Goal: Transaction & Acquisition: Subscribe to service/newsletter

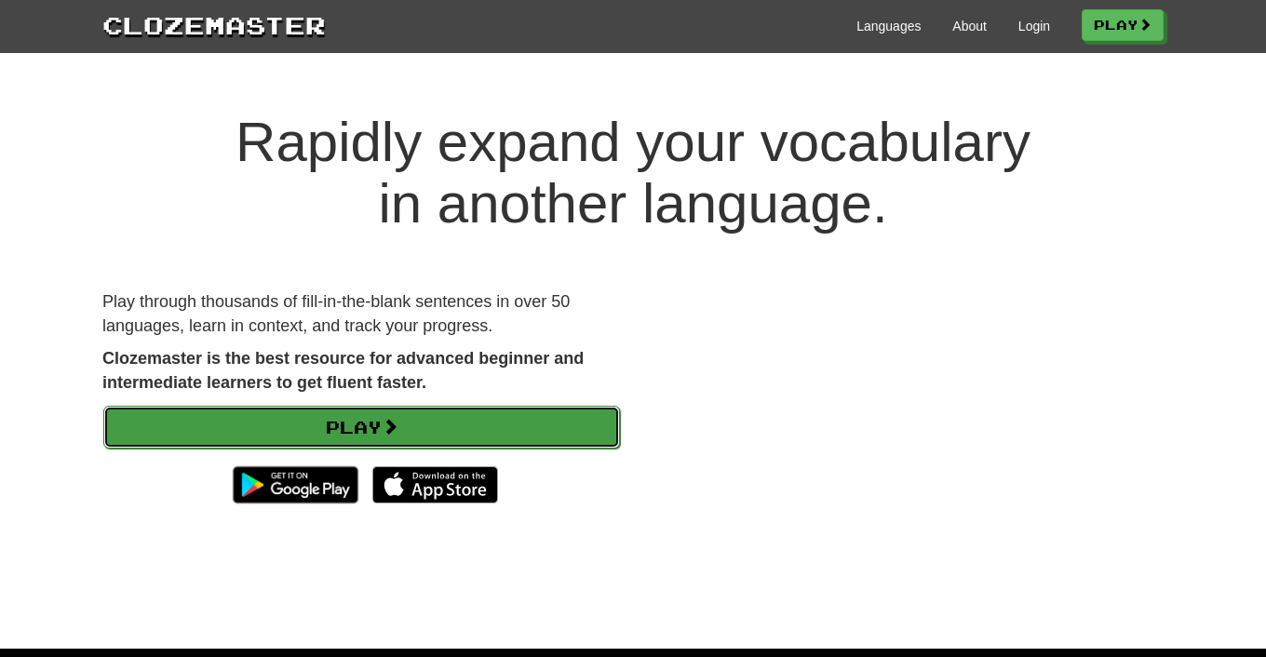
click at [412, 423] on link "Play" at bounding box center [361, 427] width 517 height 43
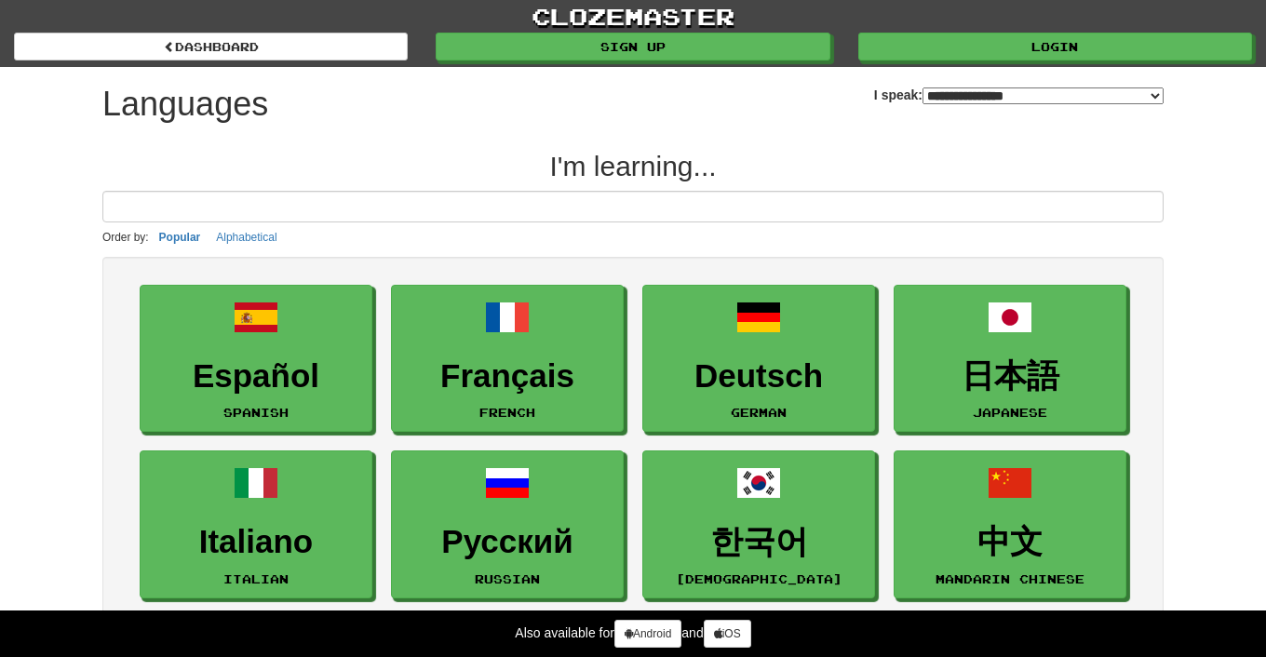
select select "*******"
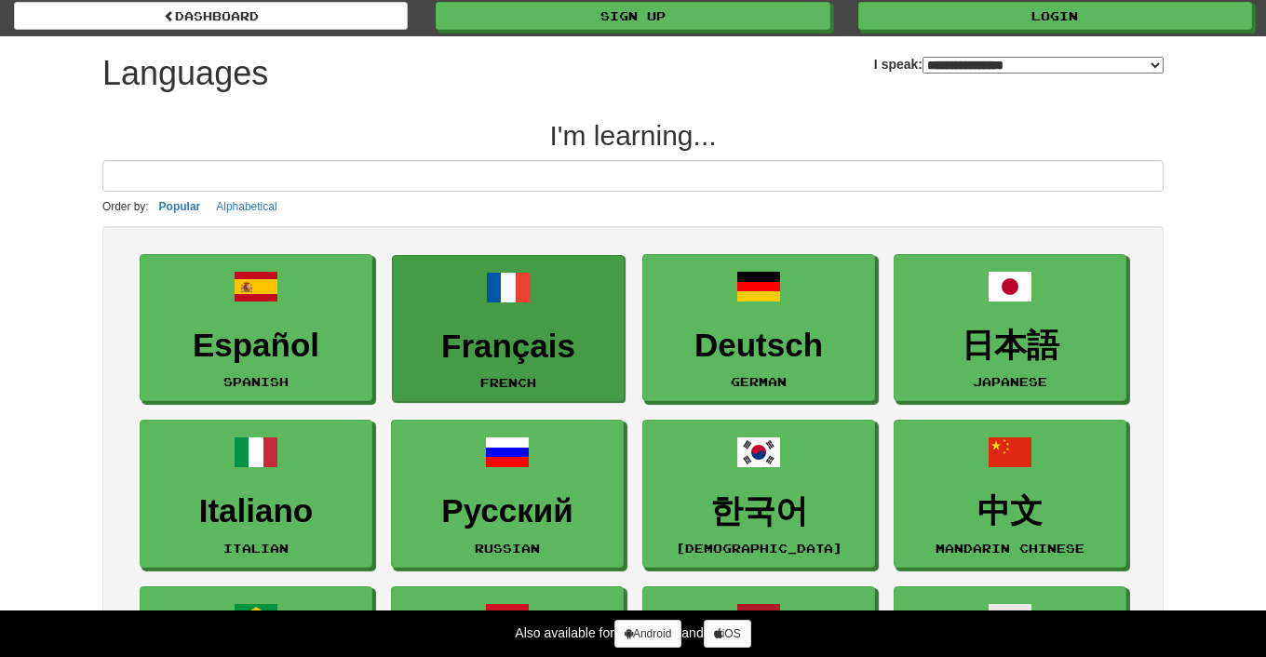
scroll to position [33, 0]
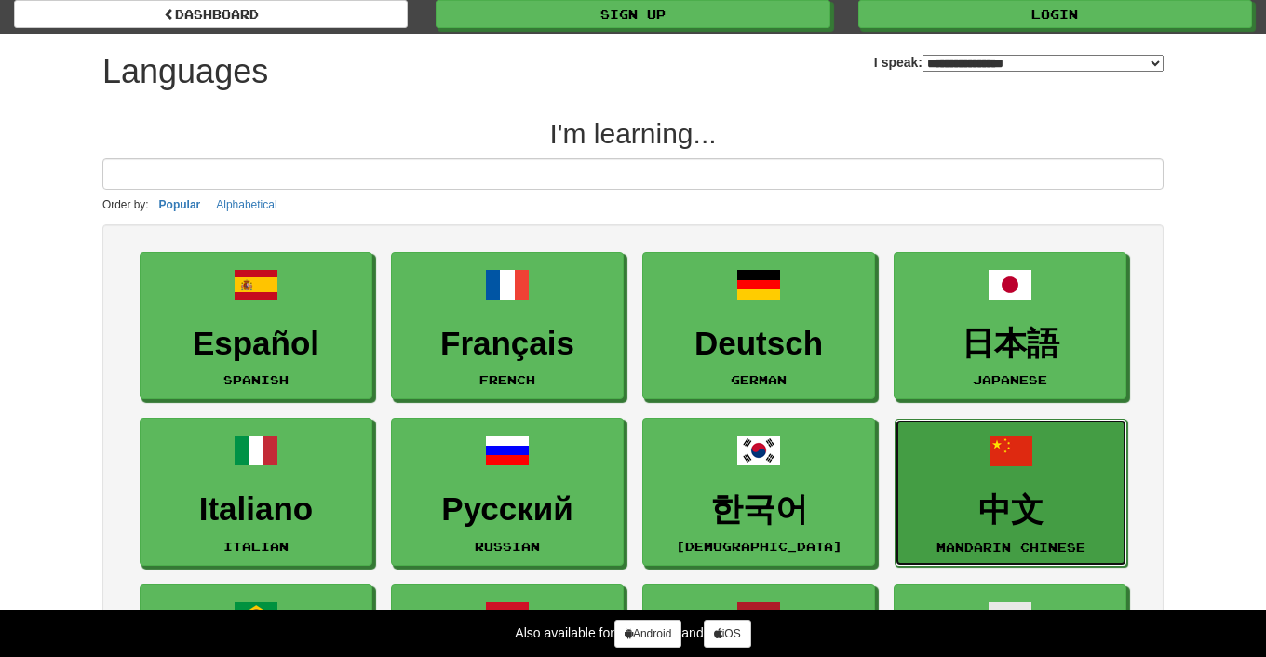
click at [961, 487] on link "中文 Mandarin Chinese" at bounding box center [1011, 493] width 233 height 148
